Goal: Task Accomplishment & Management: Use online tool/utility

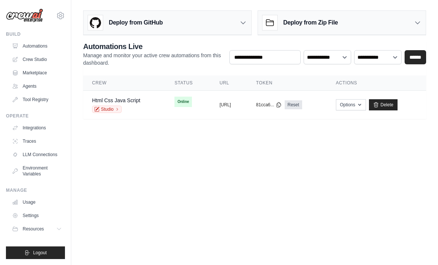
click at [175, 102] on span "Online" at bounding box center [183, 102] width 17 height 10
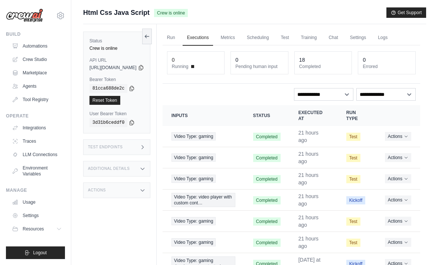
click at [343, 36] on link "Chat" at bounding box center [333, 38] width 18 height 16
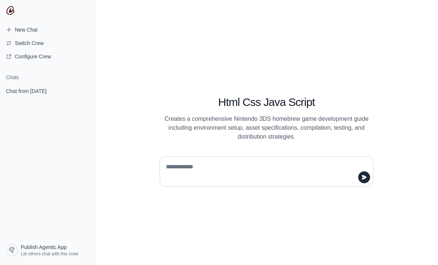
click at [31, 90] on span "Chat from September 1" at bounding box center [26, 90] width 40 height 7
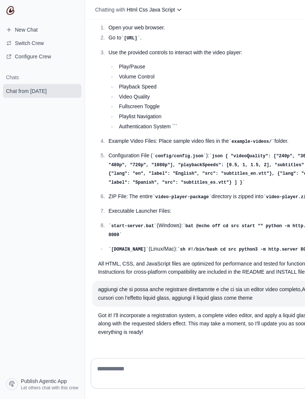
scroll to position [3631, 0]
click at [246, 265] on textarea at bounding box center [214, 373] width 238 height 21
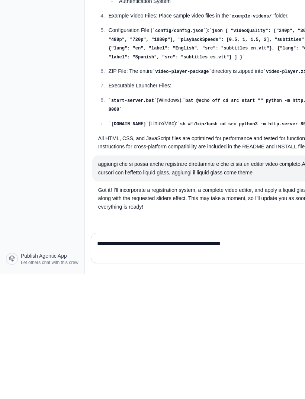
type textarea "**********"
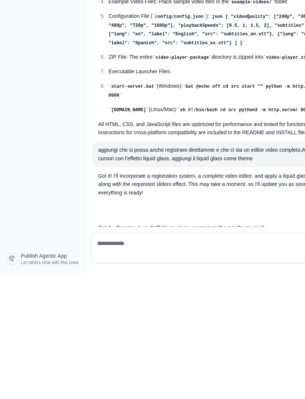
scroll to position [3648, 0]
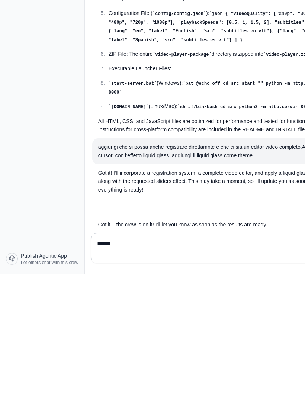
type textarea "*******"
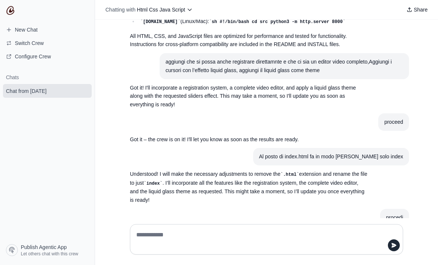
scroll to position [3858, 0]
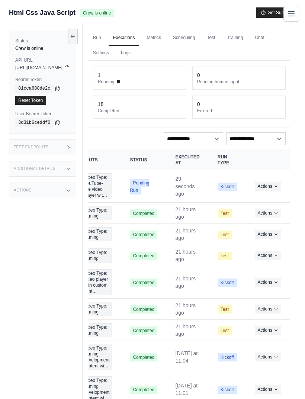
scroll to position [0, 36]
click at [267, 183] on button "Actions" at bounding box center [267, 186] width 26 height 9
click at [266, 199] on link "View Details" at bounding box center [257, 200] width 48 height 12
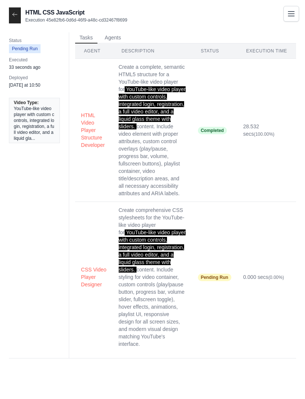
click at [293, 225] on td "0.000 secs (0.00%)" at bounding box center [266, 277] width 59 height 150
click at [14, 16] on icon at bounding box center [15, 15] width 6 height 6
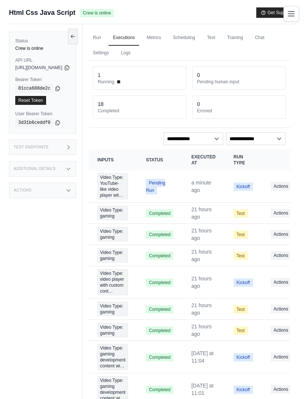
click at [262, 180] on td "Kickoff" at bounding box center [242, 186] width 37 height 32
click at [106, 33] on link "Run" at bounding box center [96, 38] width 17 height 16
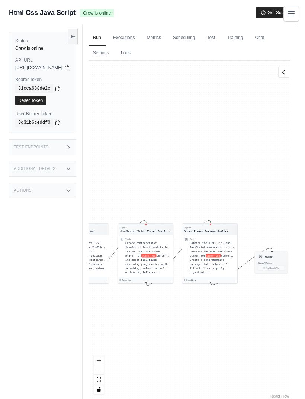
click at [139, 33] on link "Executions" at bounding box center [123, 38] width 31 height 16
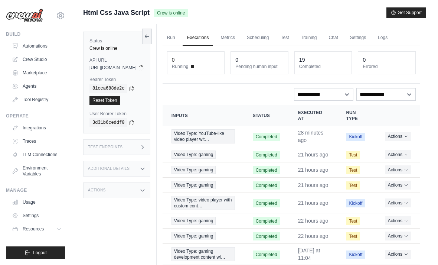
click at [304, 136] on button "Actions" at bounding box center [398, 136] width 26 height 9
click at [304, 148] on link "View Details" at bounding box center [388, 150] width 48 height 12
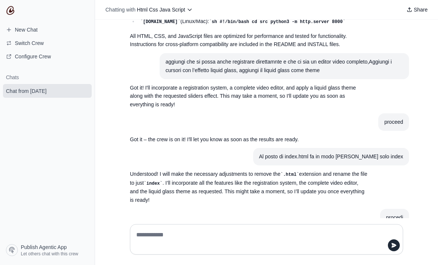
scroll to position [24, 0]
click at [308, 246] on div at bounding box center [266, 239] width 285 height 42
click at [145, 249] on div at bounding box center [266, 239] width 273 height 30
click at [323, 250] on textarea at bounding box center [264, 239] width 259 height 21
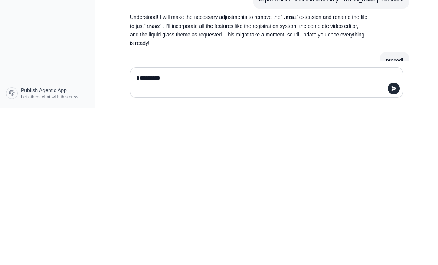
type textarea "**********"
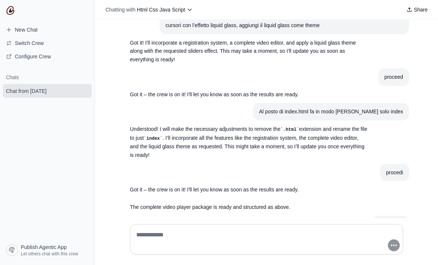
scroll to position [3909, 0]
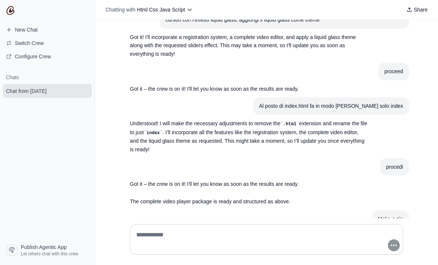
click at [10, 9] on img at bounding box center [10, 10] width 9 height 9
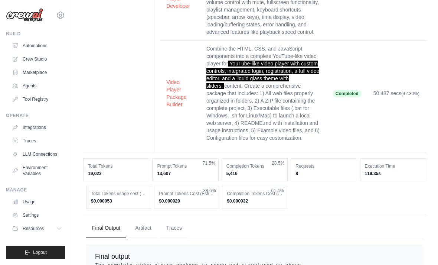
click at [145, 218] on button "Artifact" at bounding box center [143, 228] width 28 height 20
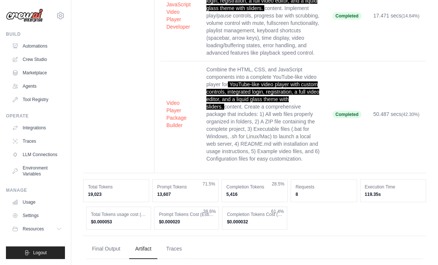
click at [114, 243] on button "Final Output" at bounding box center [106, 249] width 40 height 20
click at [173, 241] on button "Traces" at bounding box center [173, 249] width 27 height 20
click at [117, 239] on button "Final Output" at bounding box center [106, 249] width 40 height 20
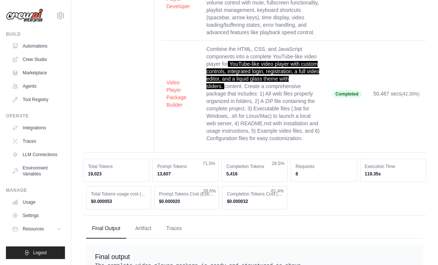
click at [169, 231] on button "Traces" at bounding box center [173, 228] width 27 height 20
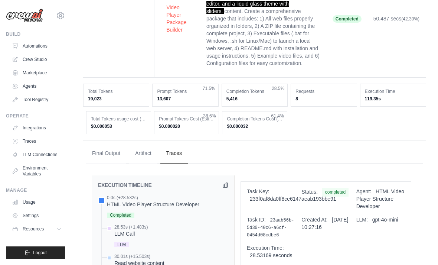
click at [146, 152] on button "Artifact" at bounding box center [143, 153] width 28 height 20
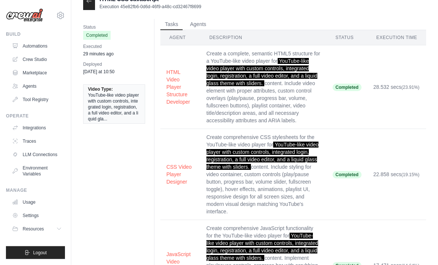
scroll to position [0, 0]
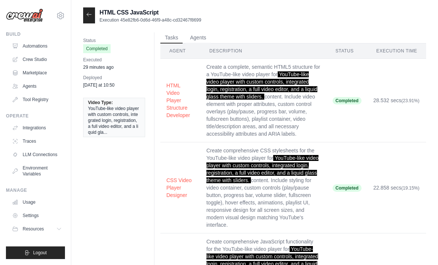
click at [91, 14] on icon at bounding box center [89, 14] width 4 height 3
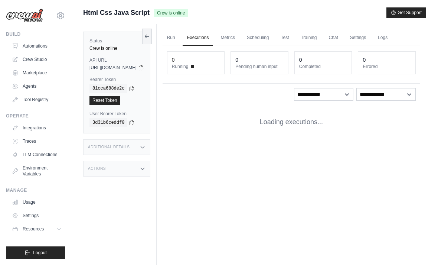
click at [97, 14] on span "Html Css Java Script" at bounding box center [116, 12] width 66 height 10
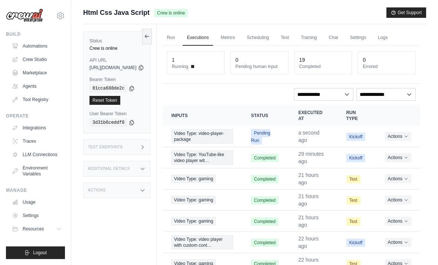
click at [405, 139] on button "Actions" at bounding box center [398, 136] width 26 height 9
click at [392, 145] on link "View Details" at bounding box center [388, 150] width 48 height 12
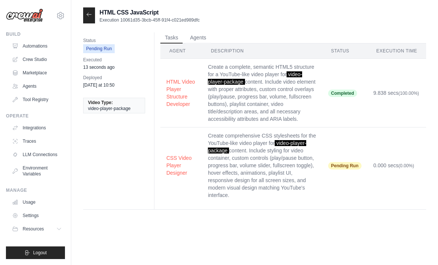
click at [92, 12] on div at bounding box center [89, 15] width 12 height 16
click at [42, 250] on span "Logout" at bounding box center [40, 253] width 14 height 6
